Goal: Task Accomplishment & Management: Complete application form

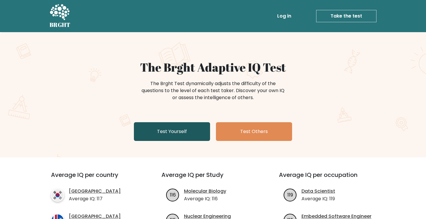
click at [176, 130] on link "Test Yourself" at bounding box center [172, 131] width 76 height 19
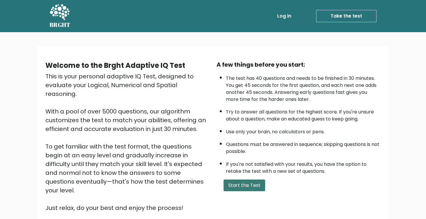
click at [242, 186] on button "Start the Test" at bounding box center [244, 186] width 42 height 12
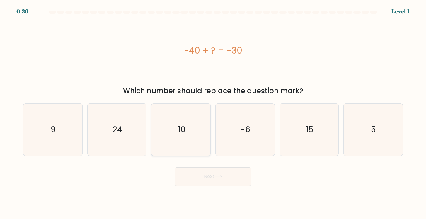
click at [179, 141] on icon "10" at bounding box center [181, 130] width 52 height 52
click at [213, 113] on input "c. 10" at bounding box center [213, 111] width 0 height 3
radio input "true"
click at [235, 173] on button "Next" at bounding box center [213, 177] width 76 height 19
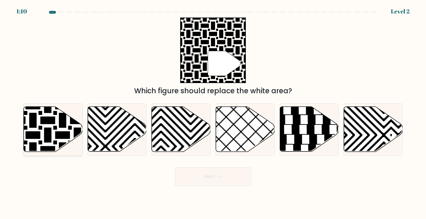
click at [62, 131] on icon at bounding box center [53, 129] width 59 height 45
click at [213, 113] on input "a." at bounding box center [213, 111] width 0 height 3
radio input "true"
click at [197, 178] on button "Next" at bounding box center [213, 177] width 76 height 19
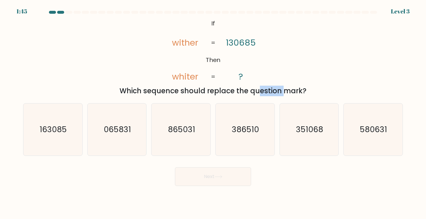
drag, startPoint x: 207, startPoint y: 89, endPoint x: 234, endPoint y: 88, distance: 27.0
click at [234, 88] on div "Which sequence should replace the question mark?" at bounding box center [213, 91] width 373 height 11
drag, startPoint x: 179, startPoint y: 42, endPoint x: 188, endPoint y: 44, distance: 9.5
click at [188, 43] on tspan "wither" at bounding box center [185, 43] width 26 height 12
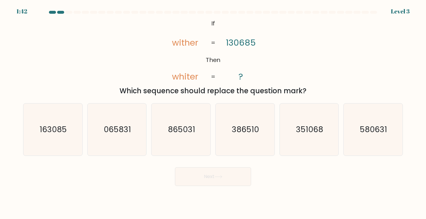
click at [200, 58] on icon "@import url('https://fonts.googleapis.com/css?family=Abril+Fatface:400,100,100i…" at bounding box center [213, 51] width 107 height 66
drag, startPoint x: 198, startPoint y: 78, endPoint x: 166, endPoint y: 78, distance: 32.2
click at [166, 78] on icon "@import url('https://fonts.googleapis.com/css?family=Abril+Fatface:400,100,100i…" at bounding box center [213, 51] width 107 height 66
click at [121, 133] on text "065831" at bounding box center [117, 129] width 27 height 11
click at [213, 113] on input "b. 065831" at bounding box center [213, 111] width 0 height 3
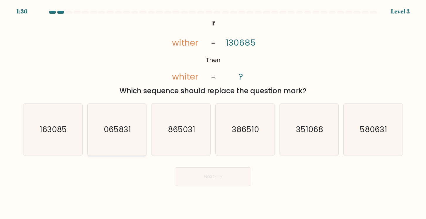
radio input "true"
click at [193, 173] on button "Next" at bounding box center [213, 177] width 76 height 19
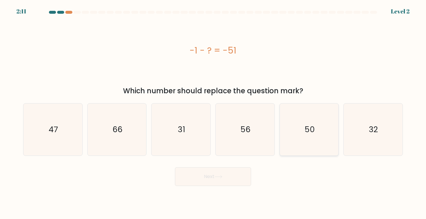
click at [301, 126] on icon "50" at bounding box center [309, 130] width 52 height 52
click at [213, 113] on input "e. 50" at bounding box center [213, 111] width 0 height 3
radio input "true"
click at [230, 176] on button "Next" at bounding box center [213, 177] width 76 height 19
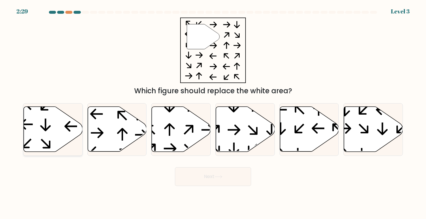
click at [55, 127] on icon at bounding box center [53, 129] width 59 height 45
click at [213, 113] on input "a." at bounding box center [213, 111] width 0 height 3
radio input "true"
click at [222, 171] on button "Next" at bounding box center [213, 177] width 76 height 19
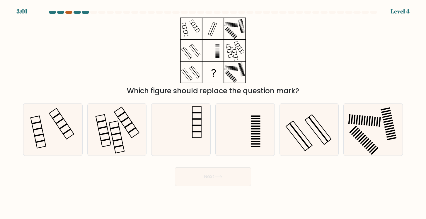
click at [69, 13] on div at bounding box center [68, 12] width 7 height 3
click at [186, 115] on icon at bounding box center [181, 130] width 52 height 52
click at [213, 113] on input "c." at bounding box center [213, 111] width 0 height 3
radio input "true"
click at [216, 179] on button "Next" at bounding box center [213, 177] width 76 height 19
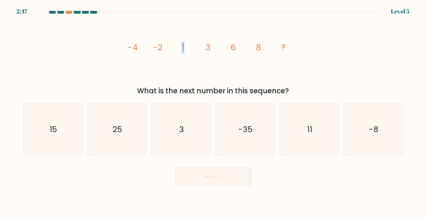
drag, startPoint x: 182, startPoint y: 48, endPoint x: 193, endPoint y: 50, distance: 11.1
click at [193, 50] on icon "image/svg+xml -4 -2 1 3 6 8 ?" at bounding box center [213, 51] width 176 height 66
click at [313, 131] on icon "11" at bounding box center [309, 130] width 52 height 52
click at [213, 113] on input "e. 11" at bounding box center [213, 111] width 0 height 3
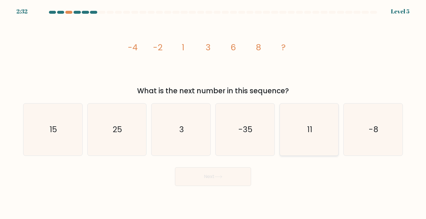
radio input "true"
click at [238, 177] on button "Next" at bounding box center [213, 177] width 76 height 19
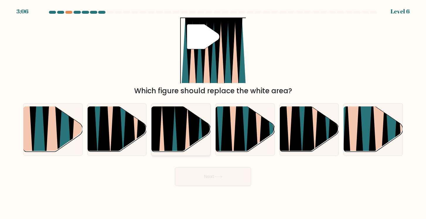
click at [185, 131] on icon at bounding box center [181, 154] width 13 height 118
click at [213, 113] on input "c." at bounding box center [213, 111] width 0 height 3
radio input "true"
click at [211, 174] on button "Next" at bounding box center [213, 177] width 76 height 19
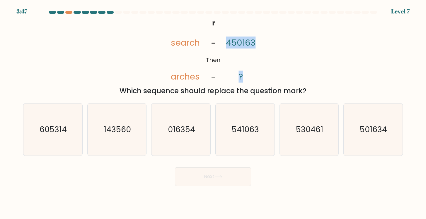
drag, startPoint x: 212, startPoint y: 42, endPoint x: 224, endPoint y: 42, distance: 12.3
click at [224, 42] on icon "@import url('https://fonts.googleapis.com/css?family=Abril+Fatface:400,100,100i…" at bounding box center [213, 51] width 107 height 66
click at [237, 41] on tspan "450163" at bounding box center [241, 43] width 30 height 12
drag, startPoint x: 180, startPoint y: 43, endPoint x: 199, endPoint y: 44, distance: 18.8
click at [199, 44] on tspan "search" at bounding box center [185, 43] width 29 height 12
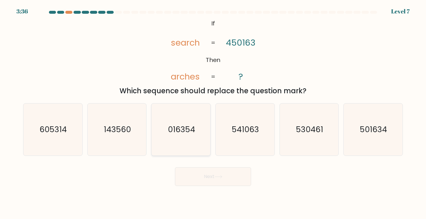
click at [184, 143] on icon "016354" at bounding box center [181, 130] width 52 height 52
click at [213, 113] on input "c. 016354" at bounding box center [213, 111] width 0 height 3
radio input "true"
click at [210, 173] on button "Next" at bounding box center [213, 177] width 76 height 19
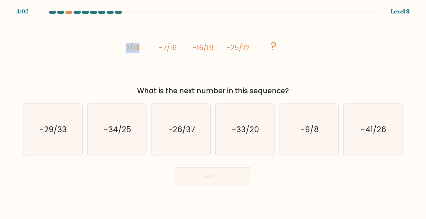
drag, startPoint x: 125, startPoint y: 48, endPoint x: 141, endPoint y: 49, distance: 15.3
click at [141, 49] on icon "image/svg+xml 2/13 -7/16 -16/19 -25/22 ?" at bounding box center [213, 51] width 176 height 66
click at [178, 46] on icon "image/svg+xml 2/13 -7/16 -16/19 -25/22 ?" at bounding box center [213, 51] width 176 height 66
click at [110, 129] on text "-34/25" at bounding box center [118, 129] width 28 height 11
click at [213, 113] on input "b. -34/25" at bounding box center [213, 111] width 0 height 3
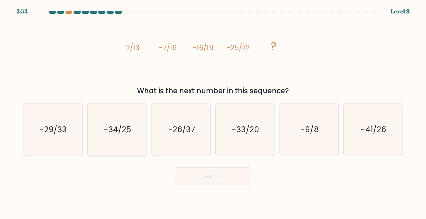
radio input "true"
click at [204, 181] on button "Next" at bounding box center [213, 177] width 76 height 19
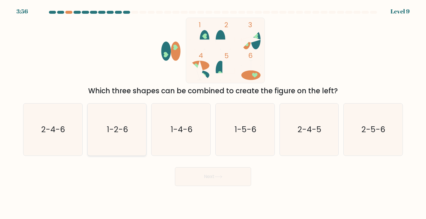
click at [112, 127] on text "1-2-6" at bounding box center [117, 129] width 21 height 11
click at [213, 113] on input "b. 1-2-6" at bounding box center [213, 111] width 0 height 3
radio input "true"
click at [210, 177] on button "Next" at bounding box center [213, 177] width 76 height 19
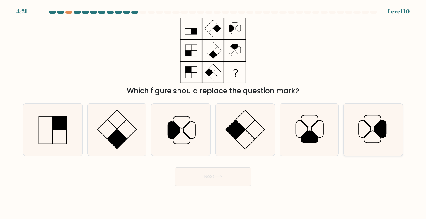
click at [391, 135] on icon at bounding box center [373, 130] width 52 height 52
click at [213, 113] on input "f." at bounding box center [213, 111] width 0 height 3
radio input "true"
click at [227, 176] on button "Next" at bounding box center [213, 177] width 76 height 19
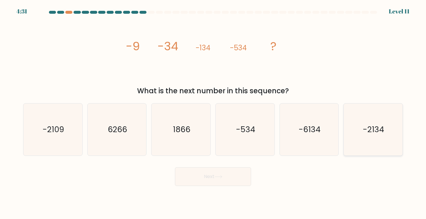
click at [372, 127] on text "-2134" at bounding box center [373, 129] width 21 height 11
click at [213, 113] on input "f. -2134" at bounding box center [213, 111] width 0 height 3
radio input "true"
click at [228, 182] on button "Next" at bounding box center [213, 177] width 76 height 19
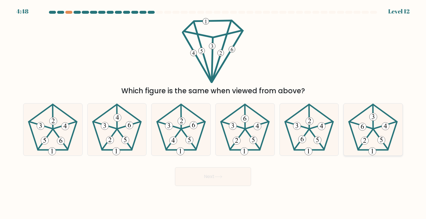
click at [384, 136] on icon at bounding box center [373, 130] width 52 height 52
click at [213, 113] on input "f." at bounding box center [213, 111] width 0 height 3
radio input "true"
click at [229, 173] on button "Next" at bounding box center [213, 177] width 76 height 19
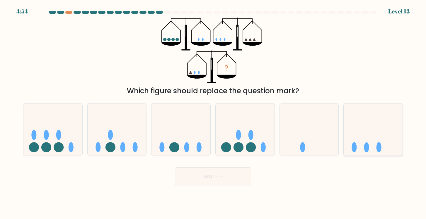
click at [363, 142] on icon at bounding box center [373, 129] width 59 height 49
click at [213, 113] on input "f." at bounding box center [213, 111] width 0 height 3
radio input "true"
click at [221, 173] on button "Next" at bounding box center [213, 177] width 76 height 19
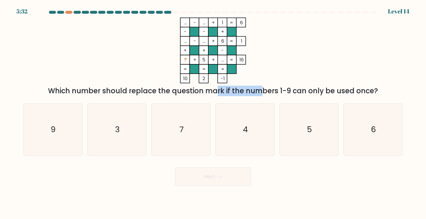
drag, startPoint x: 161, startPoint y: 92, endPoint x: 210, endPoint y: 93, distance: 48.9
click at [210, 93] on div "Which number should replace the question mark if the numbers 1-9 can only be us…" at bounding box center [213, 91] width 373 height 11
click at [258, 93] on div "Which number should replace the question mark if the numbers 1-9 can only be us…" at bounding box center [213, 91] width 373 height 11
click at [184, 60] on tspan "?" at bounding box center [185, 60] width 3 height 7
click at [213, 59] on tspan "+" at bounding box center [213, 60] width 3 height 7
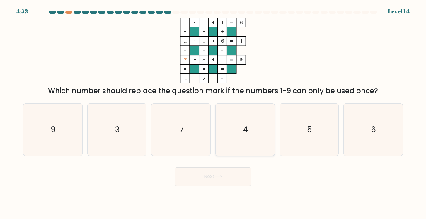
click at [244, 150] on icon "4" at bounding box center [245, 130] width 52 height 52
click at [213, 113] on input "d. 4" at bounding box center [213, 111] width 0 height 3
radio input "true"
click at [220, 182] on button "Next" at bounding box center [213, 177] width 76 height 19
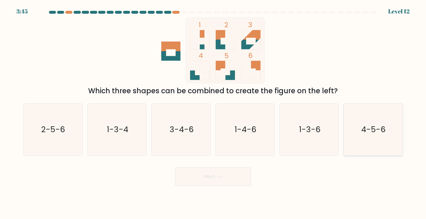
click at [379, 117] on icon "4-5-6" at bounding box center [373, 130] width 52 height 52
click at [213, 113] on input "f. 4-5-6" at bounding box center [213, 111] width 0 height 3
radio input "true"
click at [240, 180] on button "Next" at bounding box center [213, 177] width 76 height 19
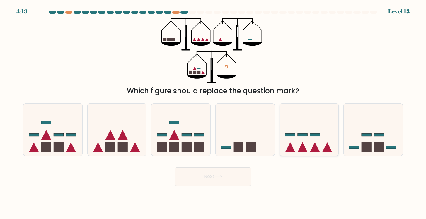
click at [317, 131] on icon at bounding box center [309, 129] width 59 height 49
click at [213, 113] on input "e." at bounding box center [213, 111] width 0 height 3
radio input "true"
click at [208, 170] on button "Next" at bounding box center [213, 177] width 76 height 19
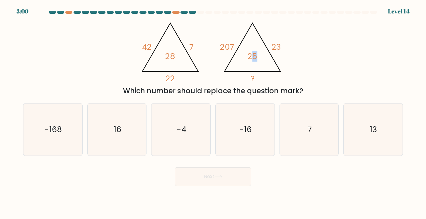
drag, startPoint x: 250, startPoint y: 58, endPoint x: 263, endPoint y: 60, distance: 13.3
click at [263, 60] on icon "@import url('https://fonts.googleapis.com/css?family=Abril+Fatface:400,100,100i…" at bounding box center [212, 51] width 151 height 66
click at [249, 52] on tspan "25" at bounding box center [252, 56] width 10 height 11
drag, startPoint x: 168, startPoint y: 76, endPoint x: 176, endPoint y: 76, distance: 8.2
click at [176, 76] on icon "@import url('https://fonts.googleapis.com/css?family=Abril+Fatface:400,100,100i…" at bounding box center [212, 51] width 151 height 66
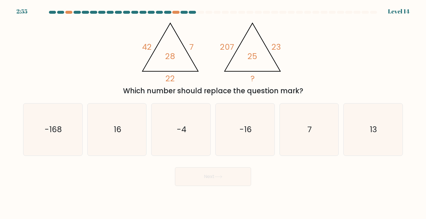
click at [197, 42] on icon "@import url('https://fonts.googleapis.com/css?family=Abril+Fatface:400,100,100i…" at bounding box center [212, 51] width 151 height 66
click at [193, 43] on tspan "7" at bounding box center [191, 47] width 4 height 11
click at [192, 45] on tspan "7" at bounding box center [191, 47] width 4 height 11
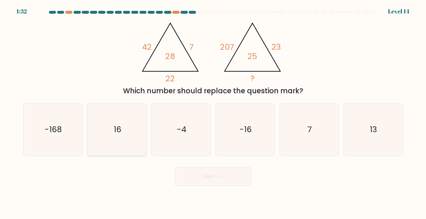
click at [96, 129] on icon "16" at bounding box center [117, 130] width 52 height 52
click at [213, 113] on input "b. 16" at bounding box center [213, 111] width 0 height 3
radio input "true"
click at [296, 131] on icon "7" at bounding box center [309, 130] width 52 height 52
click at [213, 113] on input "e. 7" at bounding box center [213, 111] width 0 height 3
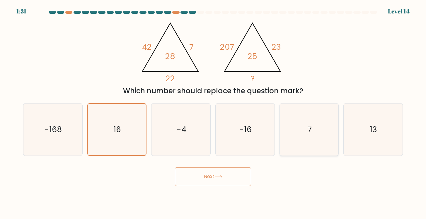
radio input "true"
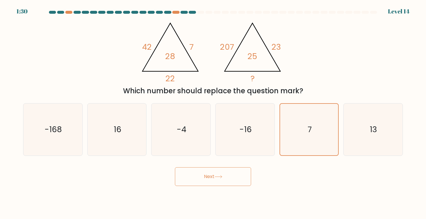
click at [214, 181] on button "Next" at bounding box center [213, 177] width 76 height 19
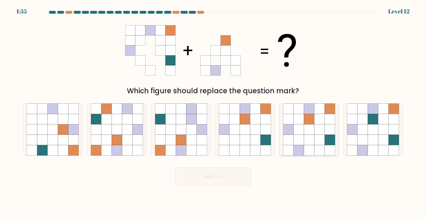
click at [304, 119] on icon at bounding box center [309, 119] width 11 height 11
click at [213, 113] on input "e." at bounding box center [213, 111] width 0 height 3
radio input "true"
click at [233, 173] on button "Next" at bounding box center [213, 177] width 76 height 19
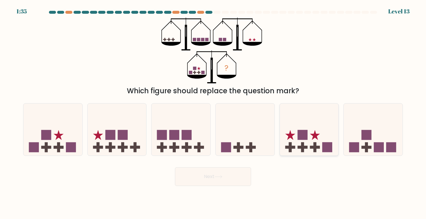
click at [310, 139] on icon at bounding box center [309, 129] width 59 height 49
click at [213, 113] on input "e." at bounding box center [213, 111] width 0 height 3
radio input "true"
click at [66, 132] on icon at bounding box center [52, 129] width 59 height 49
click at [213, 113] on input "a." at bounding box center [213, 111] width 0 height 3
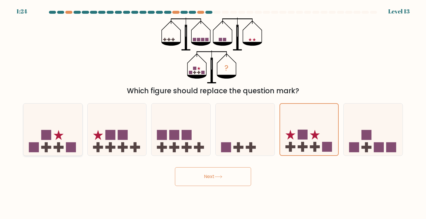
radio input "true"
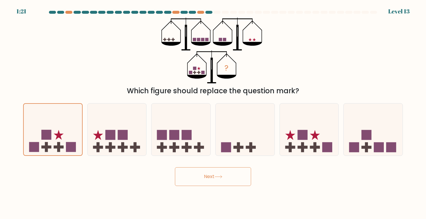
click at [212, 178] on button "Next" at bounding box center [213, 177] width 76 height 19
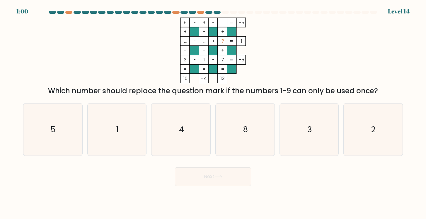
click at [203, 40] on tspan "..." at bounding box center [204, 41] width 3 height 7
click at [210, 42] on rect at bounding box center [212, 41] width 9 height 9
click at [187, 42] on tspan "..." at bounding box center [185, 41] width 3 height 7
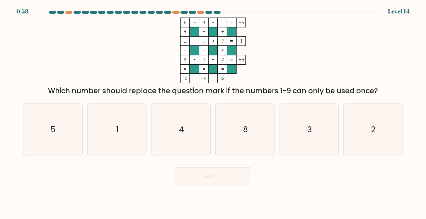
click at [187, 42] on tspan "..." at bounding box center [185, 41] width 3 height 7
click at [185, 42] on tspan "..." at bounding box center [185, 41] width 3 height 7
click at [184, 22] on tspan "5" at bounding box center [185, 22] width 3 height 7
click at [361, 118] on icon "2" at bounding box center [373, 130] width 52 height 52
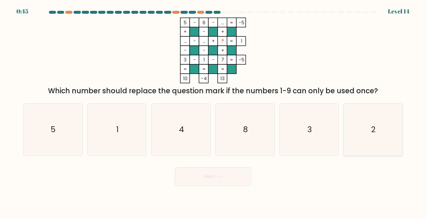
click at [213, 113] on input "f. 2" at bounding box center [213, 111] width 0 height 3
radio input "true"
click at [238, 185] on button "Next" at bounding box center [213, 177] width 76 height 19
click at [229, 175] on button "Next" at bounding box center [213, 177] width 76 height 19
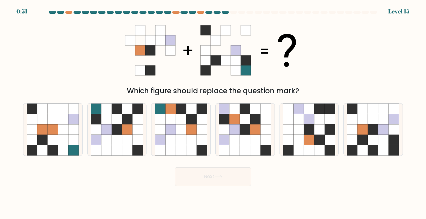
drag, startPoint x: 223, startPoint y: 66, endPoint x: 145, endPoint y: 58, distance: 78.3
click at [145, 58] on 1 at bounding box center [210, 50] width 171 height 50
click at [379, 141] on icon at bounding box center [383, 140] width 11 height 11
click at [213, 113] on input "f." at bounding box center [213, 111] width 0 height 3
radio input "true"
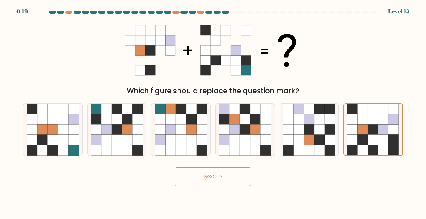
click at [237, 181] on button "Next" at bounding box center [213, 177] width 76 height 19
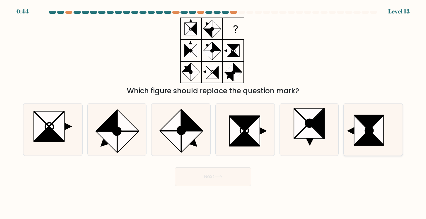
click at [361, 116] on icon at bounding box center [368, 122] width 29 height 15
click at [213, 113] on input "f." at bounding box center [213, 111] width 0 height 3
radio input "true"
click at [231, 178] on button "Next" at bounding box center [213, 177] width 76 height 19
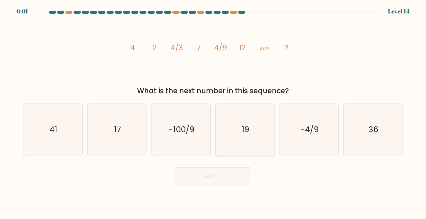
click at [248, 128] on text "19" at bounding box center [246, 129] width 8 height 11
click at [213, 113] on input "d. 19" at bounding box center [213, 111] width 0 height 3
radio input "true"
click at [371, 137] on icon "36" at bounding box center [373, 130] width 52 height 52
click at [213, 113] on input "f. 36" at bounding box center [213, 111] width 0 height 3
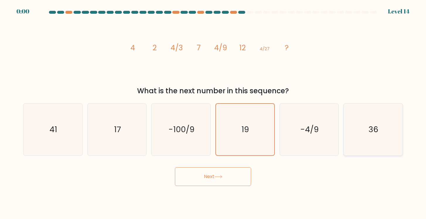
radio input "true"
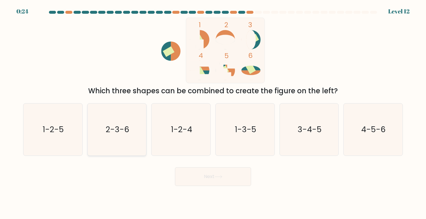
click at [109, 136] on icon "2-3-6" at bounding box center [117, 130] width 52 height 52
click at [213, 113] on input "b. 2-3-6" at bounding box center [213, 111] width 0 height 3
radio input "true"
click at [217, 172] on button "Next" at bounding box center [213, 177] width 76 height 19
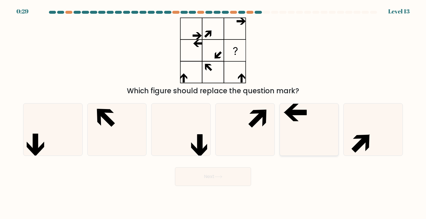
click at [307, 131] on icon at bounding box center [309, 130] width 52 height 52
click at [213, 113] on input "e." at bounding box center [213, 111] width 0 height 3
radio input "true"
click at [206, 180] on button "Next" at bounding box center [213, 177] width 76 height 19
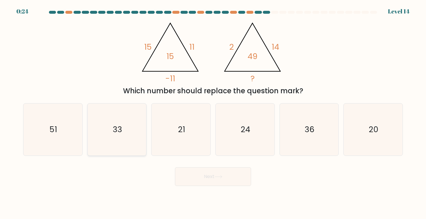
click at [114, 118] on icon "33" at bounding box center [117, 130] width 52 height 52
click at [213, 113] on input "b. 33" at bounding box center [213, 111] width 0 height 3
radio input "true"
click at [222, 177] on icon at bounding box center [218, 176] width 8 height 3
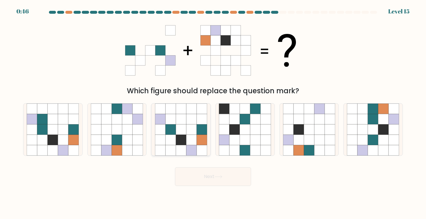
click at [200, 141] on icon at bounding box center [202, 140] width 11 height 11
click at [213, 113] on input "c." at bounding box center [213, 111] width 0 height 3
radio input "true"
click at [218, 178] on icon at bounding box center [218, 176] width 8 height 3
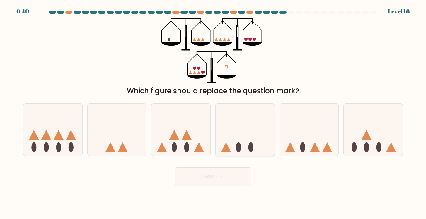
click at [227, 134] on icon at bounding box center [245, 129] width 59 height 49
click at [213, 113] on input "d." at bounding box center [213, 111] width 0 height 3
radio input "true"
click at [224, 178] on button "Next" at bounding box center [213, 177] width 76 height 19
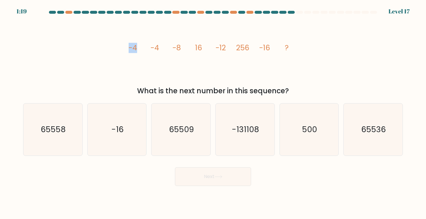
drag, startPoint x: 129, startPoint y: 47, endPoint x: 147, endPoint y: 47, distance: 17.6
click at [147, 47] on icon "image/svg+xml -4 -4 -8 16 -12 256 -16 ?" at bounding box center [213, 51] width 176 height 66
drag, startPoint x: 154, startPoint y: 45, endPoint x: 177, endPoint y: 45, distance: 22.8
click at [177, 45] on g "-4 -4 -8 16 -12 256 -16 ?" at bounding box center [209, 48] width 160 height 10
drag, startPoint x: 148, startPoint y: 48, endPoint x: 187, endPoint y: 48, distance: 38.7
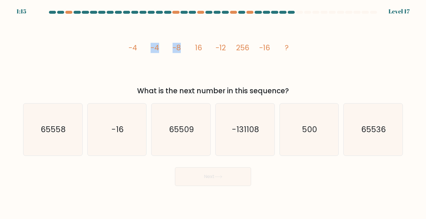
click at [187, 48] on icon "image/svg+xml -4 -4 -8 16 -12 256 -16 ?" at bounding box center [213, 51] width 176 height 66
click at [196, 48] on tspan "16" at bounding box center [198, 48] width 7 height 10
click at [206, 50] on icon "image/svg+xml -4 -4 -8 16 -12 256 -16 ?" at bounding box center [213, 51] width 176 height 66
drag, startPoint x: 237, startPoint y: 47, endPoint x: 247, endPoint y: 47, distance: 10.3
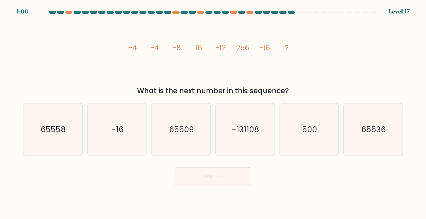
click at [240, 47] on tspan "256" at bounding box center [242, 48] width 13 height 10
click at [247, 47] on tspan "256" at bounding box center [242, 48] width 13 height 10
click at [92, 127] on icon "-16" at bounding box center [117, 130] width 52 height 52
click at [213, 113] on input "b. -16" at bounding box center [213, 111] width 0 height 3
radio input "true"
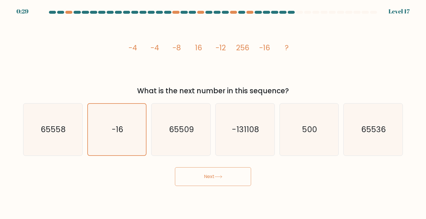
click at [224, 190] on body "0:29 Level 17" at bounding box center [213, 109] width 426 height 219
click at [224, 184] on button "Next" at bounding box center [213, 177] width 76 height 19
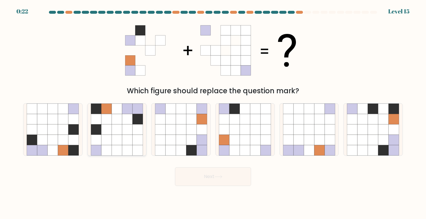
click at [115, 143] on icon at bounding box center [117, 140] width 11 height 11
click at [213, 113] on input "b." at bounding box center [213, 111] width 0 height 3
radio input "true"
click at [187, 142] on icon at bounding box center [191, 140] width 11 height 11
click at [213, 113] on input "c." at bounding box center [213, 111] width 0 height 3
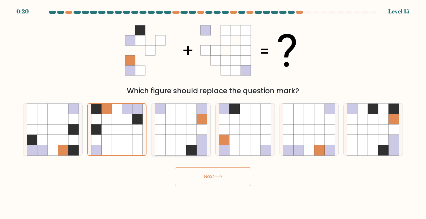
radio input "true"
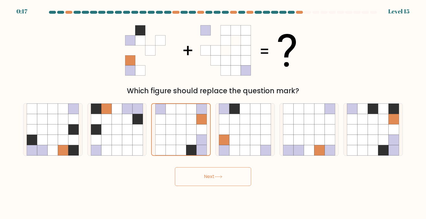
click at [204, 175] on button "Next" at bounding box center [213, 177] width 76 height 19
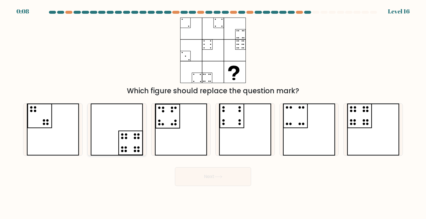
click at [132, 141] on icon at bounding box center [116, 130] width 52 height 52
click at [213, 113] on input "b." at bounding box center [213, 111] width 0 height 3
radio input "true"
click at [216, 177] on icon at bounding box center [218, 177] width 7 height 3
click at [215, 180] on button "Next" at bounding box center [213, 177] width 76 height 19
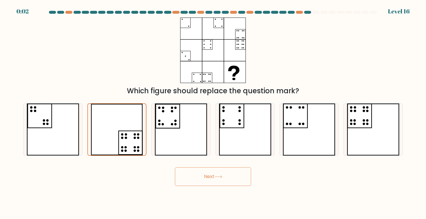
click at [215, 180] on button "Next" at bounding box center [213, 177] width 76 height 19
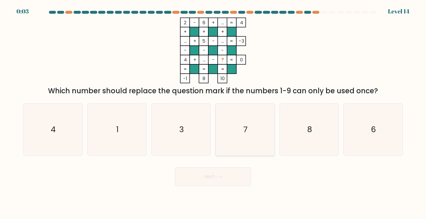
click at [250, 131] on icon "7" at bounding box center [245, 130] width 52 height 52
click at [213, 113] on input "d. 7" at bounding box center [213, 111] width 0 height 3
radio input "true"
click at [227, 176] on button "Next" at bounding box center [213, 177] width 76 height 19
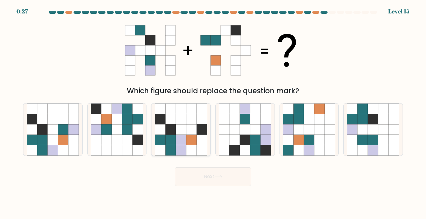
click at [170, 136] on icon at bounding box center [170, 140] width 11 height 11
click at [213, 113] on input "c." at bounding box center [213, 111] width 0 height 3
radio input "true"
click at [201, 182] on button "Next" at bounding box center [213, 177] width 76 height 19
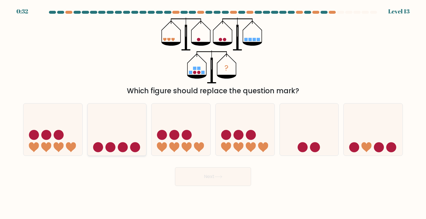
click at [131, 140] on icon at bounding box center [117, 129] width 59 height 49
click at [213, 113] on input "b." at bounding box center [213, 111] width 0 height 3
radio input "true"
click at [201, 174] on button "Next" at bounding box center [213, 177] width 76 height 19
click at [233, 175] on button "Next" at bounding box center [213, 177] width 76 height 19
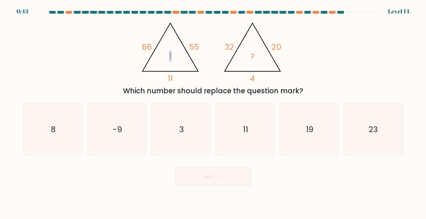
drag, startPoint x: 169, startPoint y: 57, endPoint x: 178, endPoint y: 58, distance: 9.2
click at [178, 58] on icon "@import url('https://fonts.googleapis.com/css?family=Abril+Fatface:400,100,100i…" at bounding box center [212, 51] width 151 height 66
click at [243, 64] on icon "@import url('https://fonts.googleapis.com/css?family=Abril+Fatface:400,100,100i…" at bounding box center [212, 51] width 151 height 66
drag, startPoint x: 141, startPoint y: 46, endPoint x: 151, endPoint y: 47, distance: 10.9
click at [151, 47] on icon "@import url('https://fonts.googleapis.com/css?family=Abril+Fatface:400,100,100i…" at bounding box center [212, 51] width 151 height 66
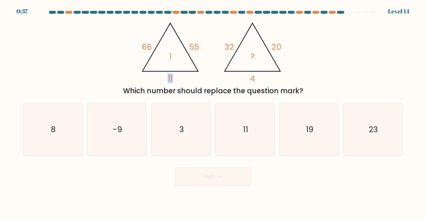
drag, startPoint x: 168, startPoint y: 76, endPoint x: 177, endPoint y: 78, distance: 9.8
click at [177, 78] on icon "@import url('https://fonts.googleapis.com/css?family=Abril+Fatface:400,100,100i…" at bounding box center [212, 51] width 151 height 66
click at [174, 53] on icon "@import url('https://fonts.googleapis.com/css?family=Abril+Fatface:400,100,100i…" at bounding box center [212, 51] width 151 height 66
drag, startPoint x: 227, startPoint y: 48, endPoint x: 236, endPoint y: 48, distance: 9.4
click at [236, 48] on icon "@import url('https://fonts.googleapis.com/css?family=Abril+Fatface:400,100,100i…" at bounding box center [212, 51] width 151 height 66
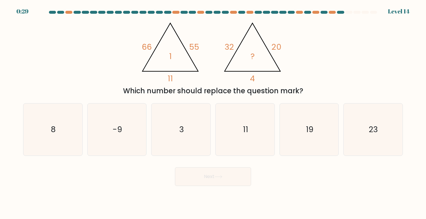
click at [226, 48] on tspan "32" at bounding box center [229, 47] width 9 height 11
drag, startPoint x: 274, startPoint y: 46, endPoint x: 283, endPoint y: 46, distance: 8.8
click at [283, 46] on icon "@import url('https://fonts.googleapis.com/css?family=Abril+Fatface:400,100,100i…" at bounding box center [212, 51] width 151 height 66
click at [47, 133] on icon "8" at bounding box center [53, 130] width 52 height 52
click at [213, 113] on input "a. 8" at bounding box center [213, 111] width 0 height 3
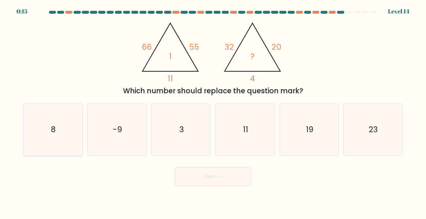
radio input "true"
click at [213, 177] on button "Next" at bounding box center [213, 177] width 76 height 19
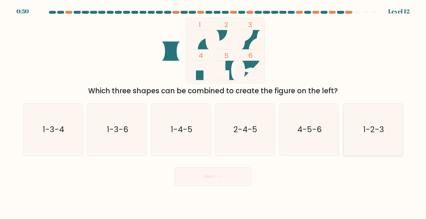
click at [374, 129] on text "1-2-3" at bounding box center [373, 129] width 21 height 11
click at [213, 113] on input "f. 1-2-3" at bounding box center [213, 111] width 0 height 3
radio input "true"
click at [228, 178] on button "Next" at bounding box center [213, 177] width 76 height 19
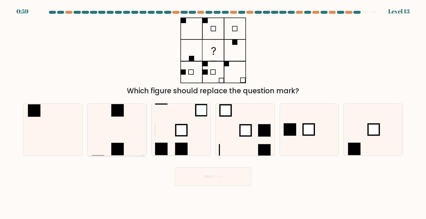
click at [120, 123] on icon at bounding box center [117, 130] width 52 height 52
click at [213, 113] on input "b." at bounding box center [213, 111] width 0 height 3
radio input "true"
click at [199, 176] on button "Next" at bounding box center [213, 177] width 76 height 19
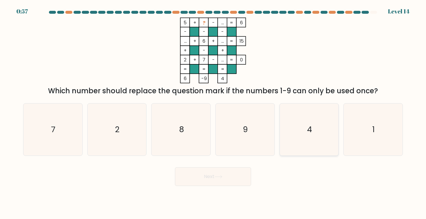
click at [308, 121] on icon "4" at bounding box center [309, 130] width 52 height 52
click at [213, 113] on input "e. 4" at bounding box center [213, 111] width 0 height 3
radio input "true"
click at [208, 187] on body "0:56 Level 14" at bounding box center [213, 109] width 426 height 219
click at [221, 175] on button "Next" at bounding box center [213, 177] width 76 height 19
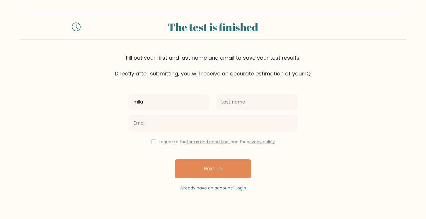
type input "mila"
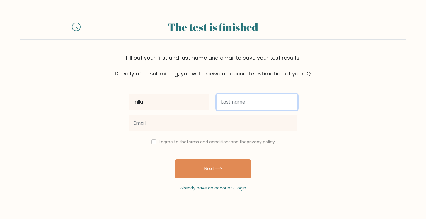
click at [286, 105] on input "text" at bounding box center [256, 102] width 81 height 16
type input "roncero"
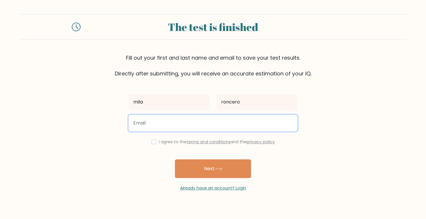
click at [264, 129] on input "email" at bounding box center [213, 123] width 169 height 16
type input "Ronceromila@gmail.com"
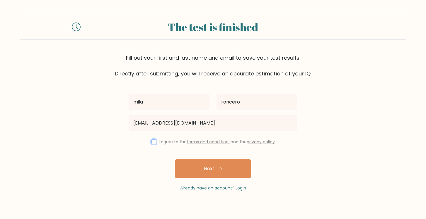
click at [152, 141] on input "checkbox" at bounding box center [153, 142] width 5 height 5
checkbox input "true"
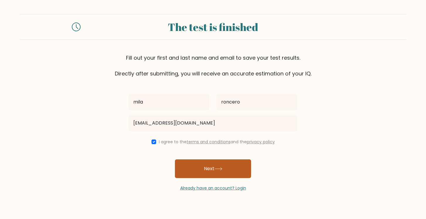
click at [196, 169] on button "Next" at bounding box center [213, 169] width 76 height 19
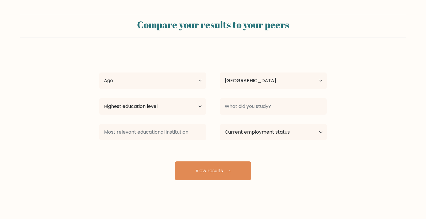
select select "AR"
click at [174, 77] on select "Age Under [DEMOGRAPHIC_DATA] [DEMOGRAPHIC_DATA] [DEMOGRAPHIC_DATA] [DEMOGRAPHIC…" at bounding box center [152, 81] width 107 height 16
select select "min_18"
click at [99, 73] on select "Age Under [DEMOGRAPHIC_DATA] [DEMOGRAPHIC_DATA] [DEMOGRAPHIC_DATA] [DEMOGRAPHIC…" at bounding box center [152, 81] width 107 height 16
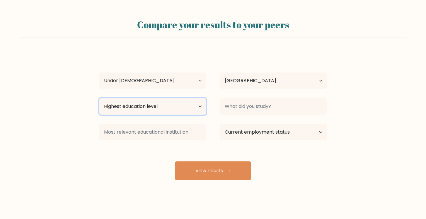
click at [174, 102] on select "Highest education level No schooling Primary Lower Secondary Upper Secondary Oc…" at bounding box center [152, 106] width 107 height 16
select select "upper_secondary"
click at [99, 98] on select "Highest education level No schooling Primary Lower Secondary Upper Secondary Oc…" at bounding box center [152, 106] width 107 height 16
click at [182, 107] on select "Highest education level No schooling Primary Lower Secondary Upper Secondary Oc…" at bounding box center [152, 106] width 107 height 16
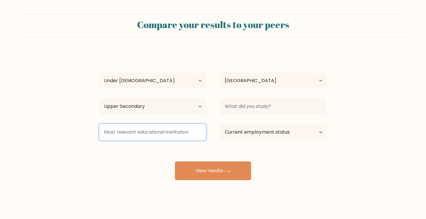
click at [174, 133] on input at bounding box center [152, 132] width 107 height 16
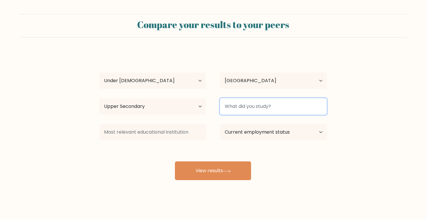
click at [266, 107] on input at bounding box center [273, 106] width 107 height 16
type input "s"
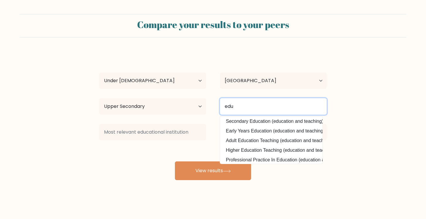
scroll to position [49, 0]
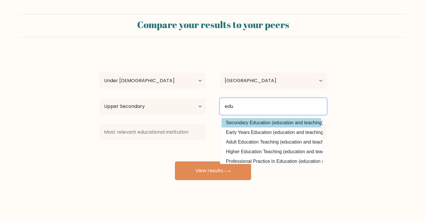
type input "edu"
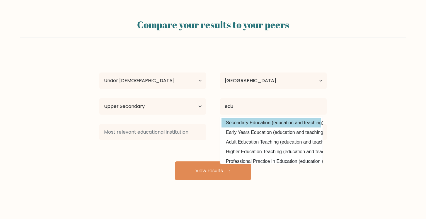
click at [310, 122] on div "[PERSON_NAME] Age Under [DEMOGRAPHIC_DATA] [DEMOGRAPHIC_DATA] [DEMOGRAPHIC_DATA…" at bounding box center [213, 116] width 234 height 129
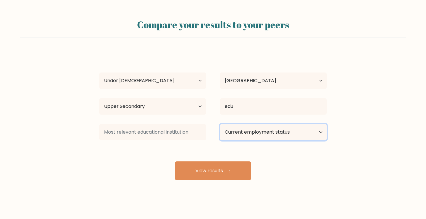
click at [264, 131] on select "Current employment status Employed Student Retired Other / prefer not to answer" at bounding box center [273, 132] width 107 height 16
select select "student"
click at [220, 124] on select "Current employment status Employed Student Retired Other / prefer not to answer" at bounding box center [273, 132] width 107 height 16
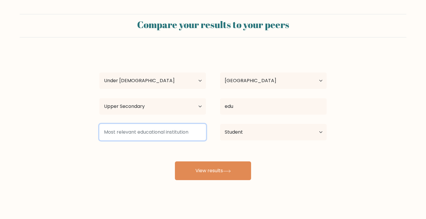
click at [142, 131] on input at bounding box center [152, 132] width 107 height 16
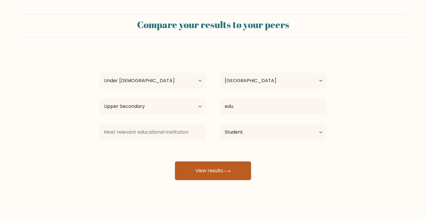
click at [205, 163] on button "View results" at bounding box center [213, 171] width 76 height 19
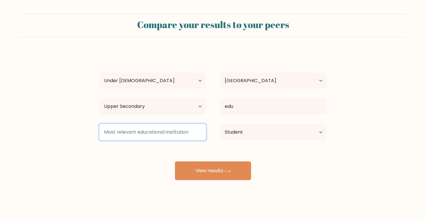
click at [183, 129] on input at bounding box center [152, 132] width 107 height 16
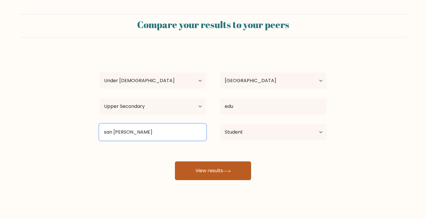
type input "san [PERSON_NAME]"
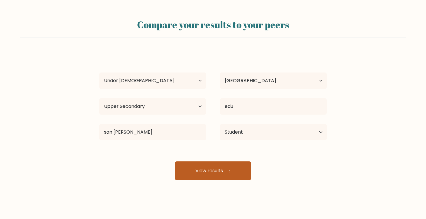
click at [204, 175] on button "View results" at bounding box center [213, 171] width 76 height 19
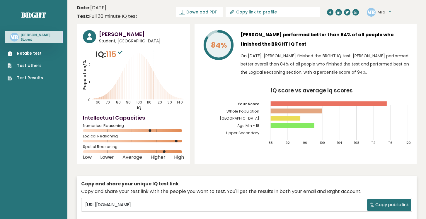
click at [288, 127] on rect at bounding box center [292, 125] width 44 height 5
click at [296, 104] on rect at bounding box center [328, 103] width 116 height 5
click at [152, 72] on icon "Population/% IQ 0 1 2 60 70 80 90 100 110 120 130 140" at bounding box center [133, 80] width 101 height 62
click at [156, 84] on icon "Population/% IQ 0 1 2 60 70 80 90 100 110 120 130 140" at bounding box center [133, 80] width 101 height 62
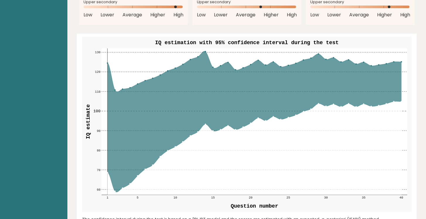
scroll to position [660, 0]
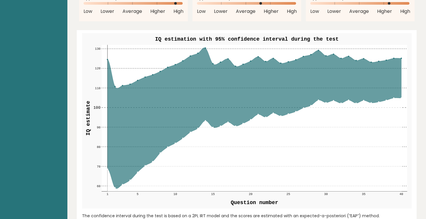
click at [226, 97] on icon at bounding box center [254, 118] width 294 height 141
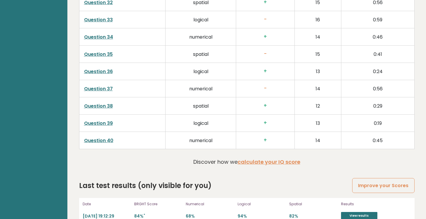
scroll to position [1478, 0]
